Goal: Navigation & Orientation: Find specific page/section

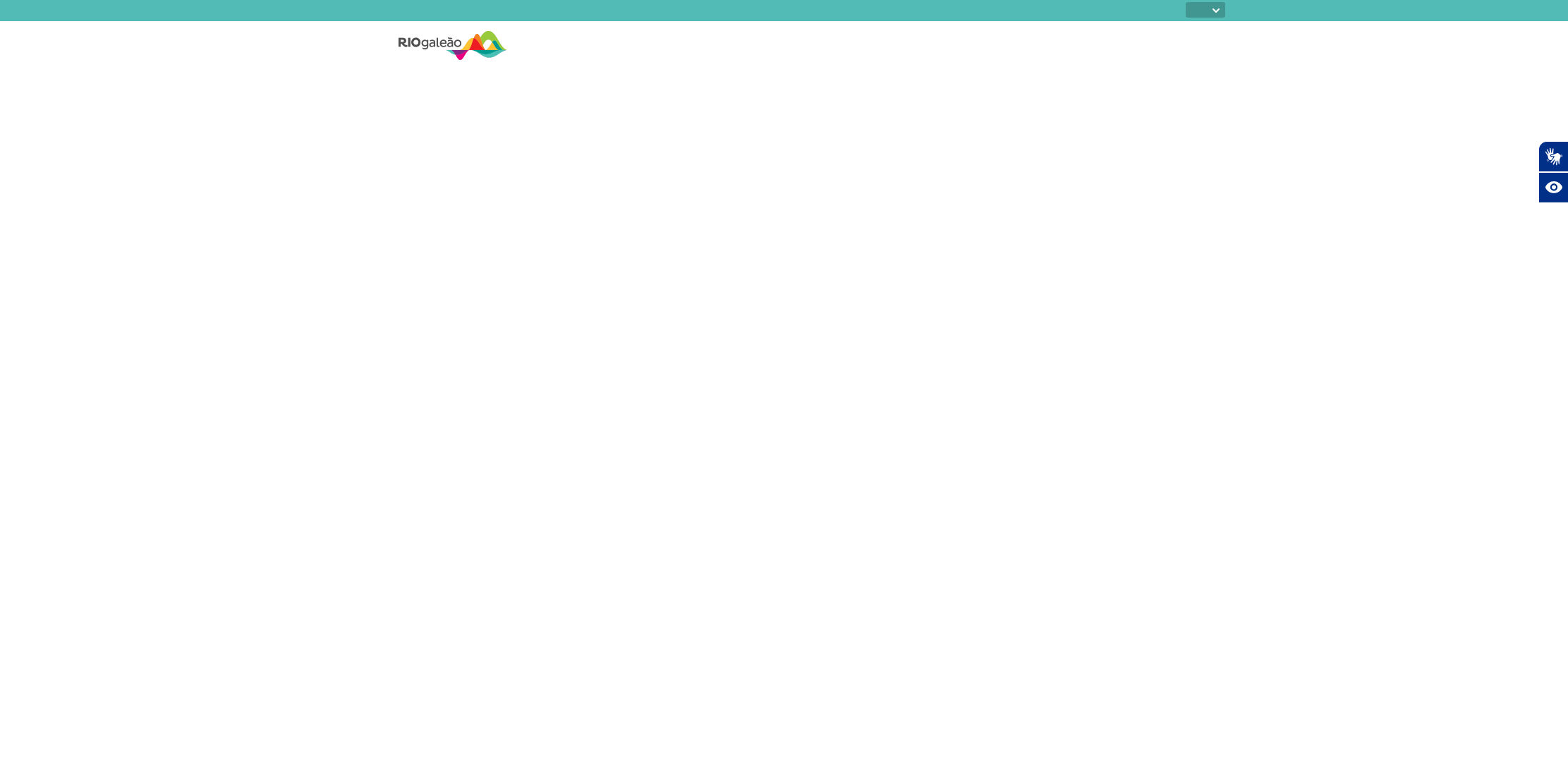
select select
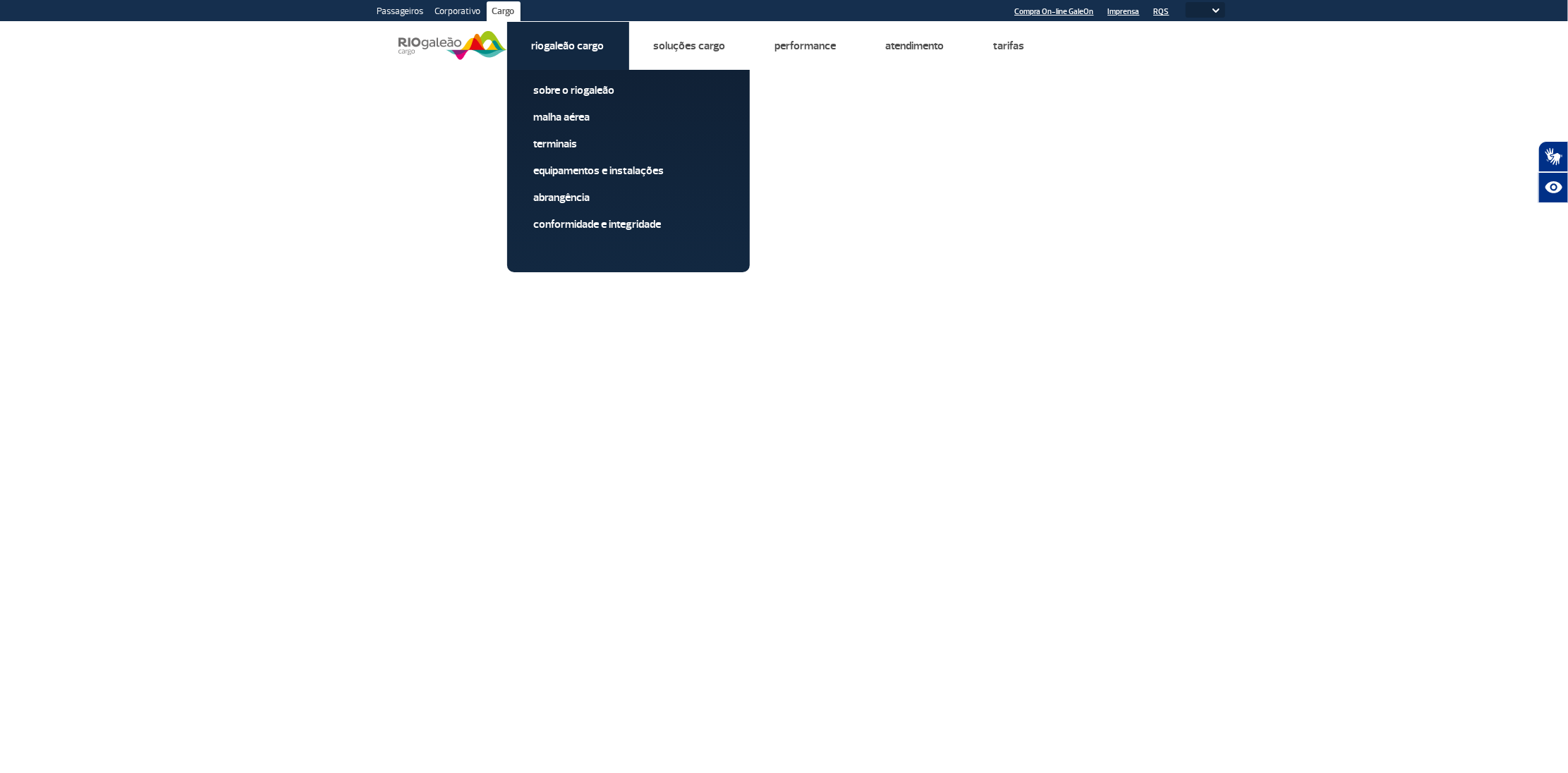
click at [569, 48] on link "Riogaleão Cargo" at bounding box center [568, 45] width 72 height 14
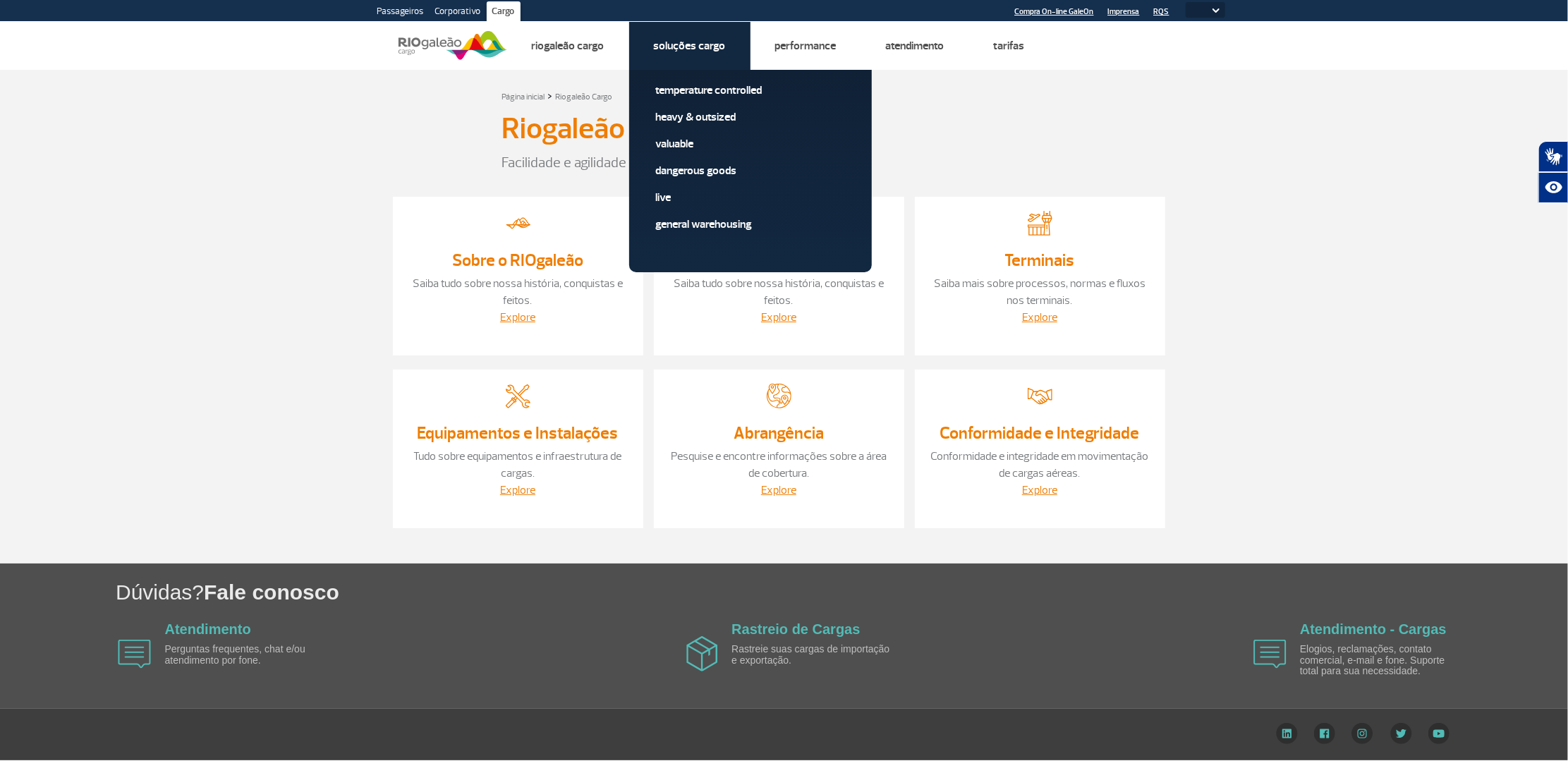
click at [713, 33] on li "Soluções Cargo Temperature Controlled Heavy & Outsized Valuable Dangerous Goods…" at bounding box center [690, 46] width 121 height 48
click at [672, 45] on link "Soluções Cargo" at bounding box center [690, 45] width 72 height 14
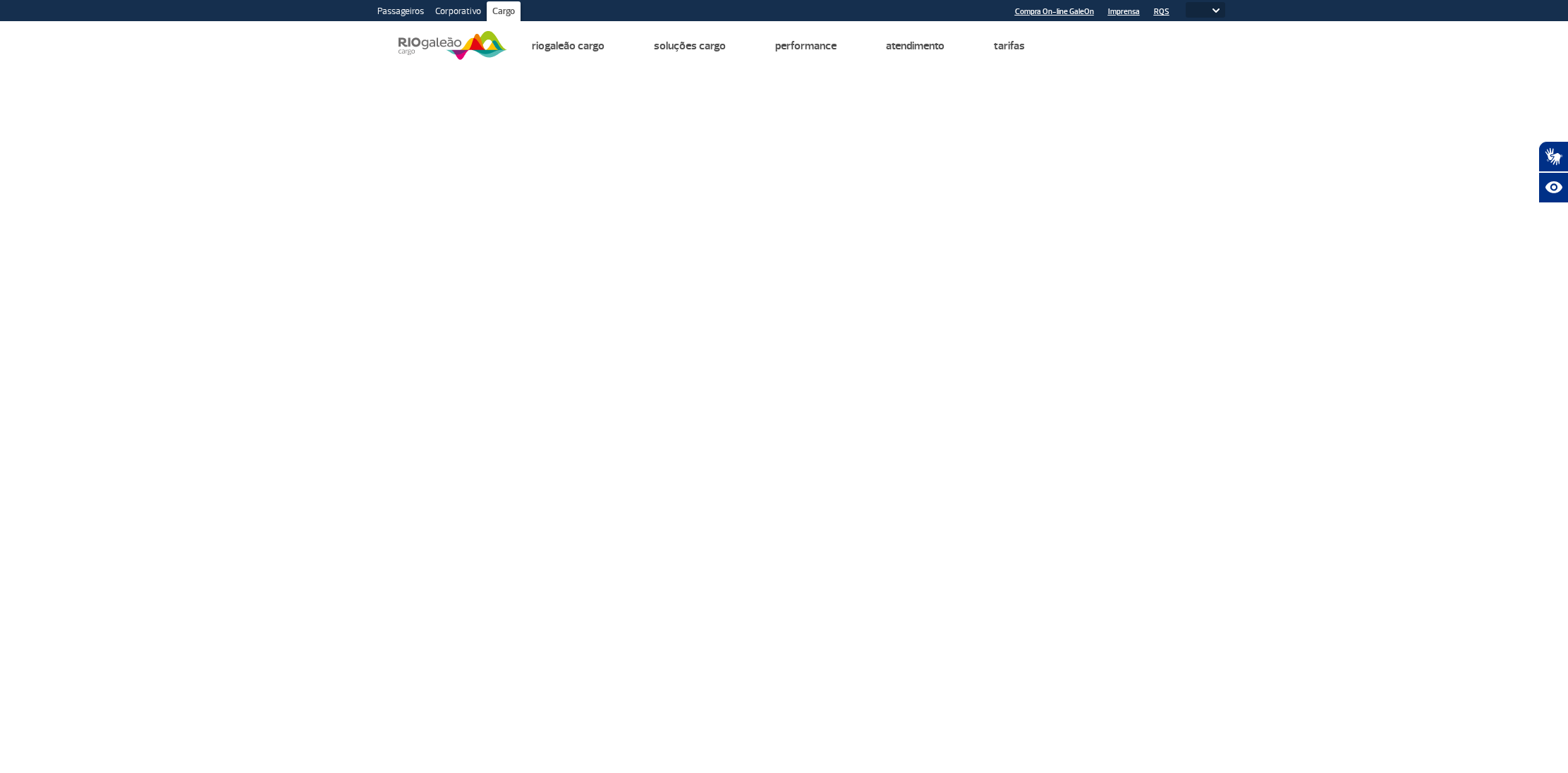
select select
click at [503, 11] on link "Cargo" at bounding box center [503, 12] width 34 height 22
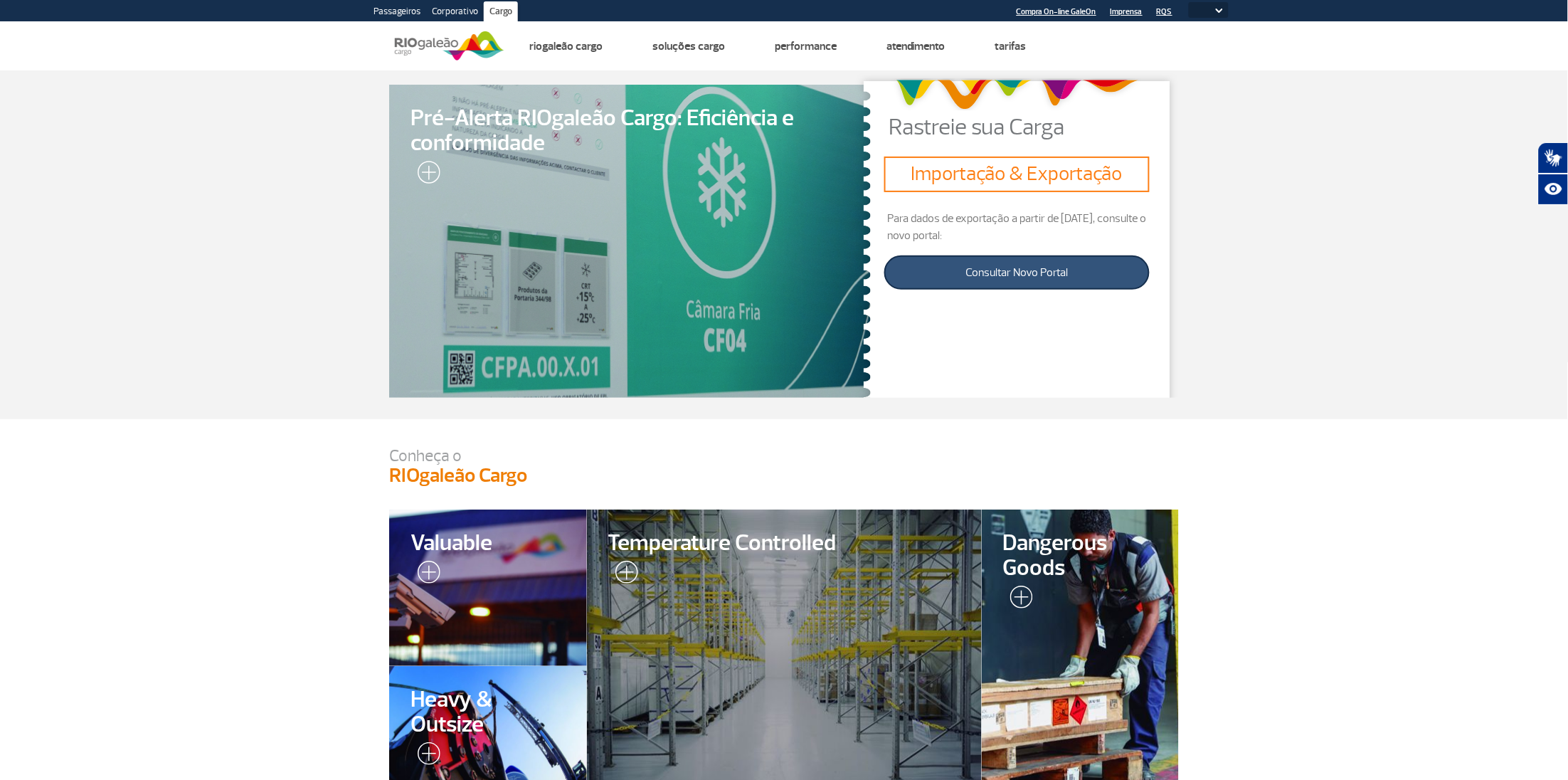
click at [1015, 275] on link "Consultar Novo Portal" at bounding box center [1017, 272] width 265 height 34
